Goal: Information Seeking & Learning: Learn about a topic

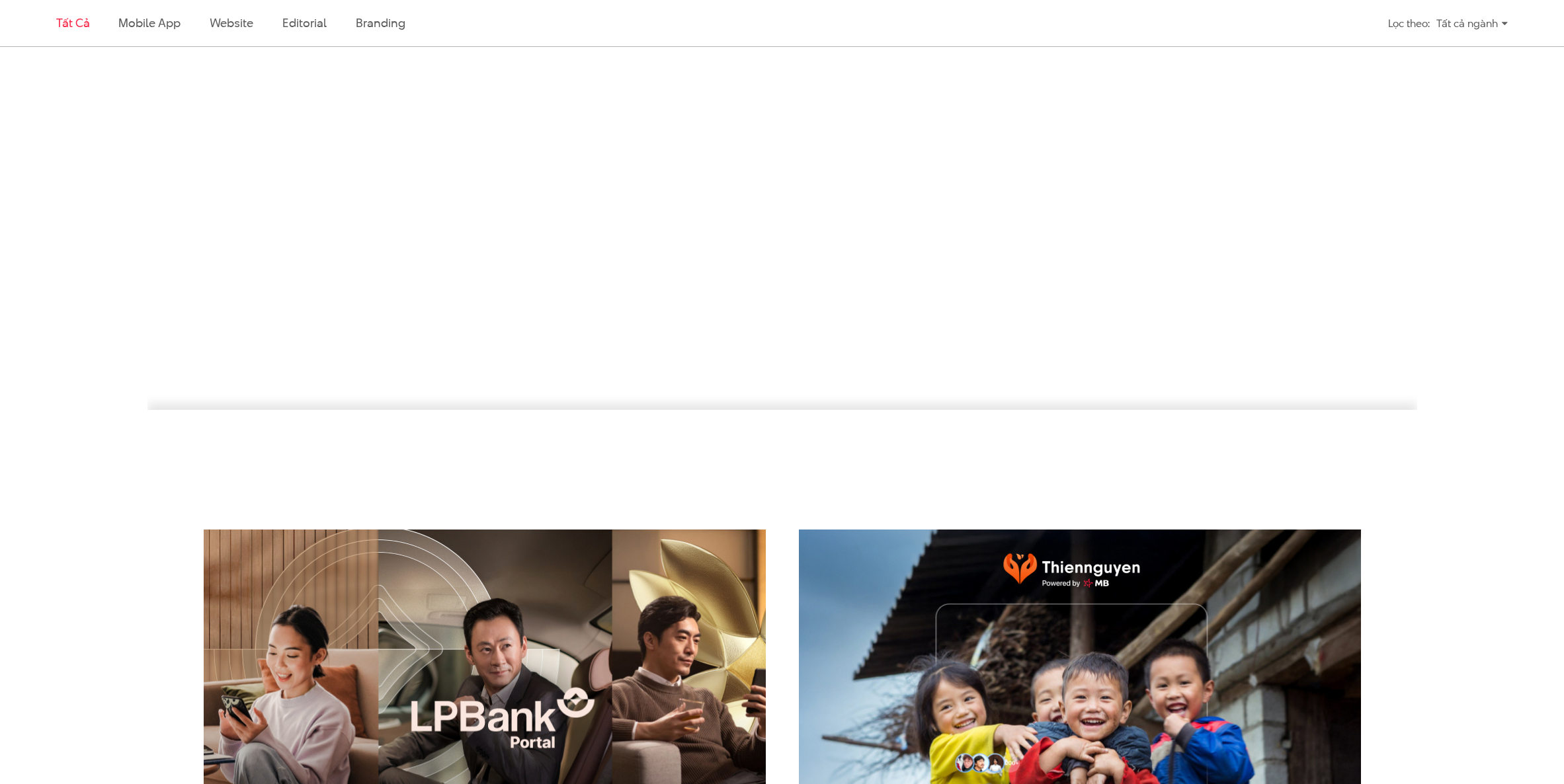
scroll to position [2713, 0]
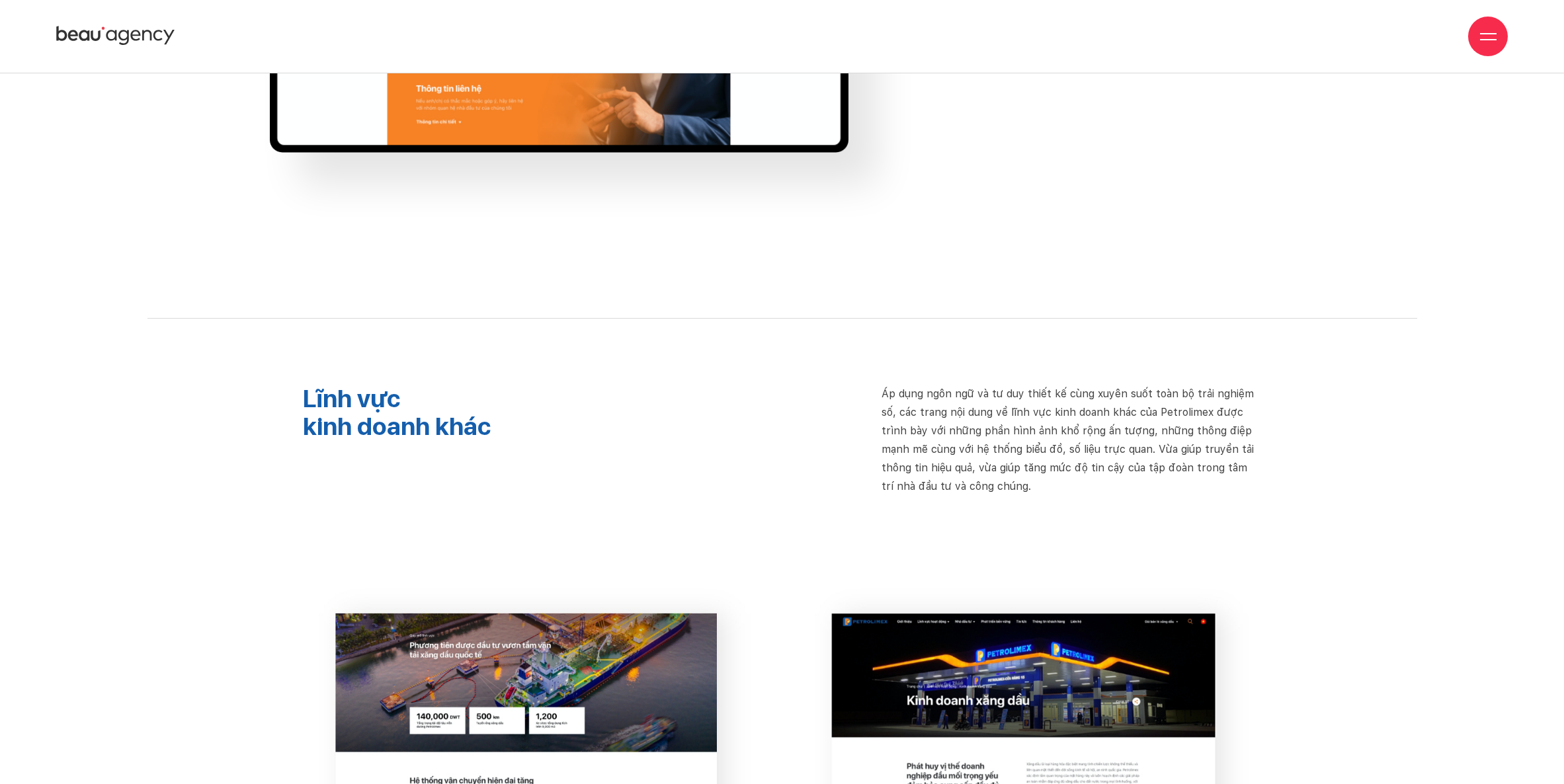
scroll to position [10578, 0]
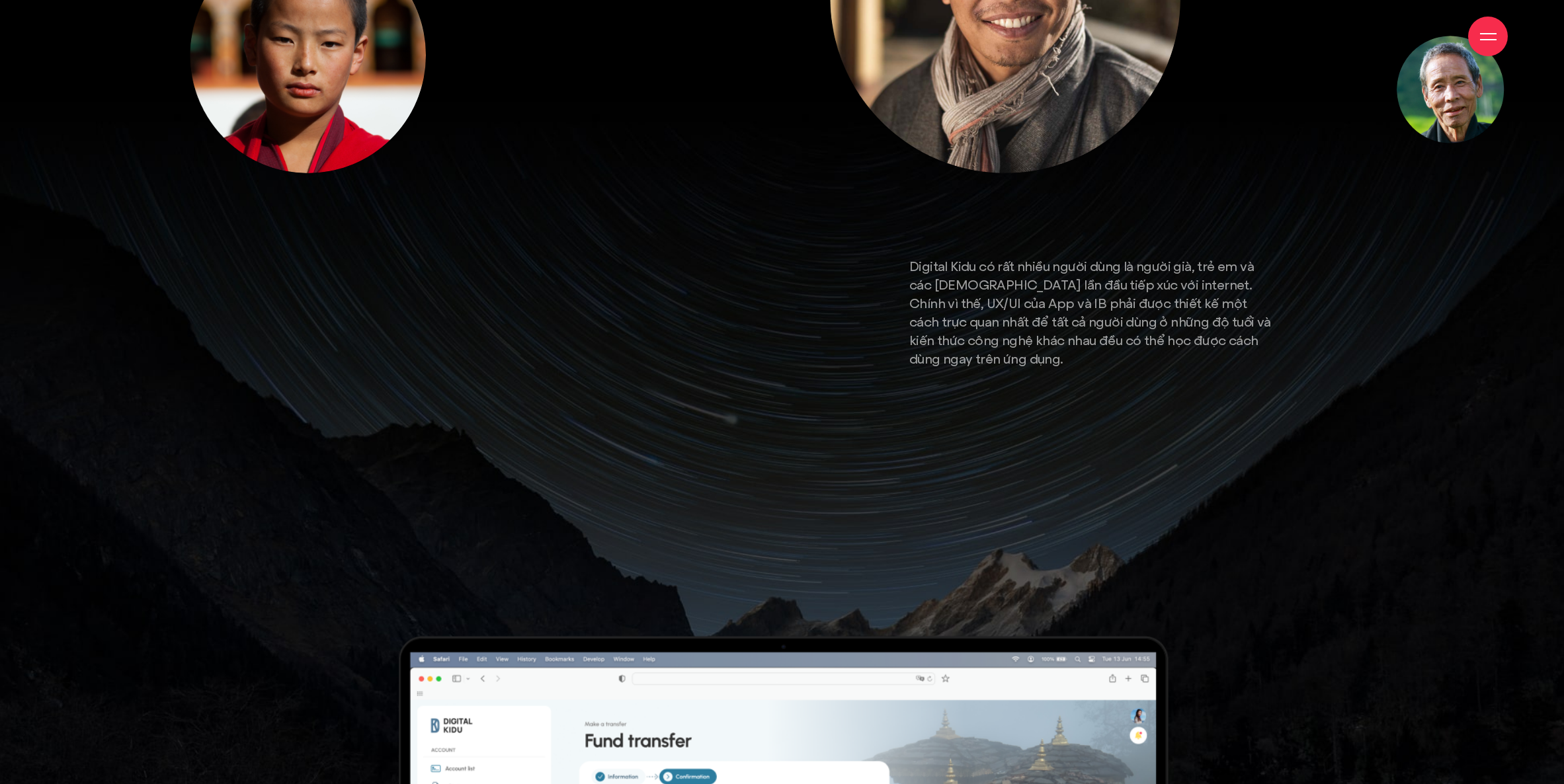
scroll to position [6252, 0]
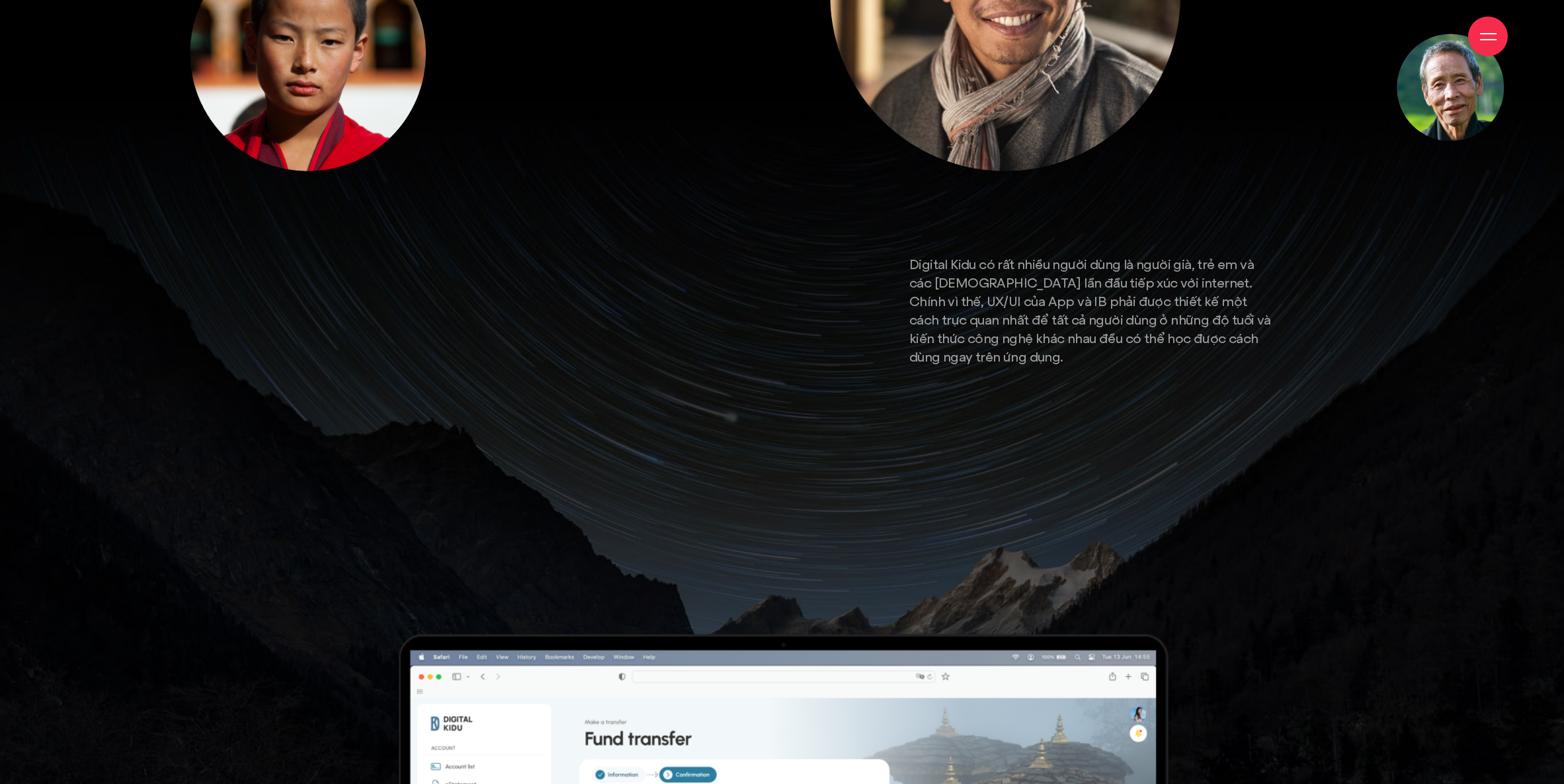
drag, startPoint x: 1031, startPoint y: 396, endPoint x: 1037, endPoint y: 414, distance: 19.0
click at [1041, 416] on div "Digital Kidu có rất nhiều người dùng là người già, trẻ em và các phật tử lần đầ…" at bounding box center [1090, 350] width 370 height 191
click at [1037, 414] on div "Digital Kidu có rất nhiều người dùng là người già, trẻ em và các phật tử lần đầ…" at bounding box center [1090, 350] width 370 height 191
click at [1030, 406] on div "Digital Kidu có rất nhiều người dùng là người già, trẻ em và các phật tử lần đầ…" at bounding box center [1090, 350] width 370 height 191
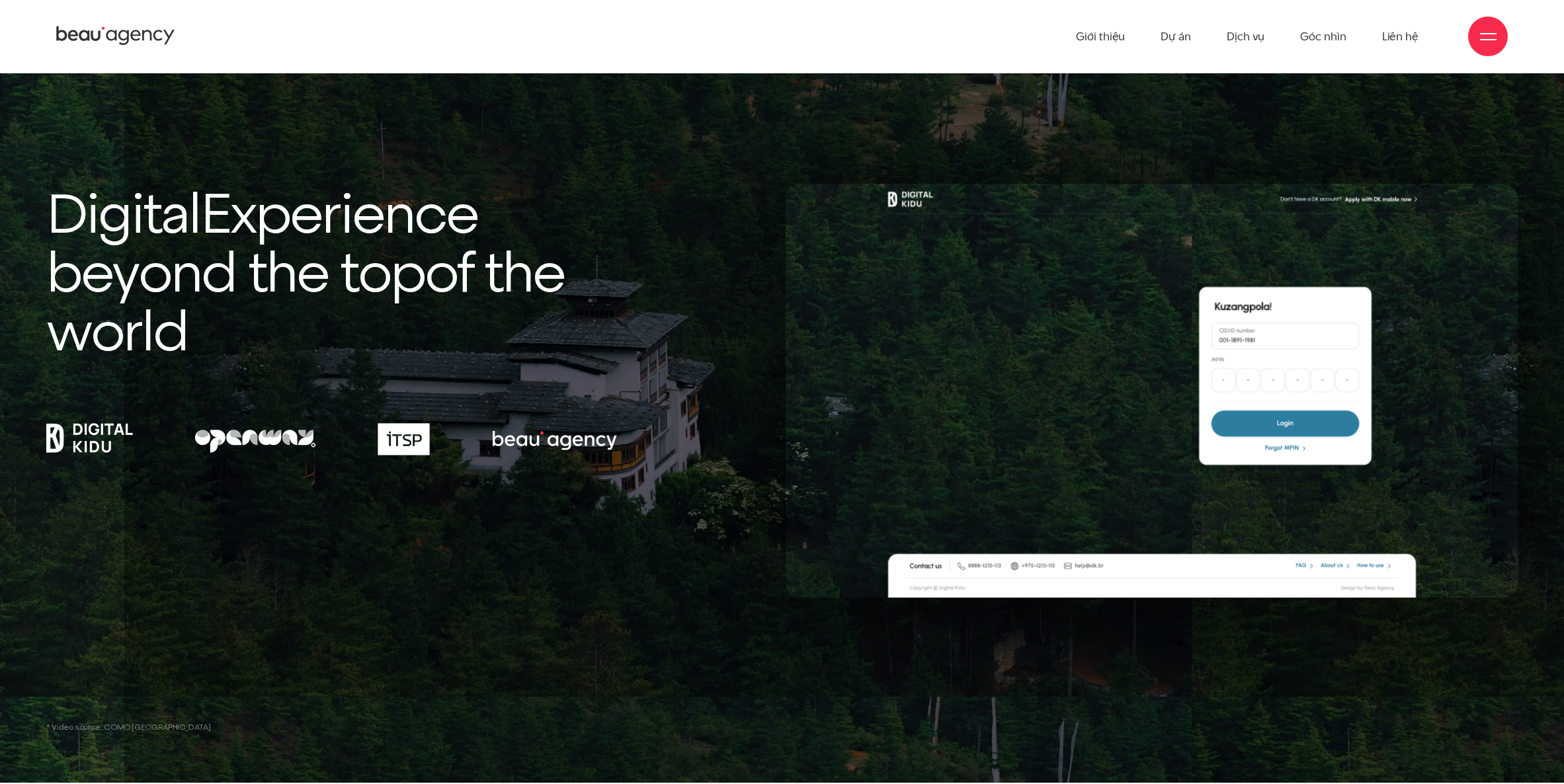
scroll to position [0, 0]
